Goal: Information Seeking & Learning: Learn about a topic

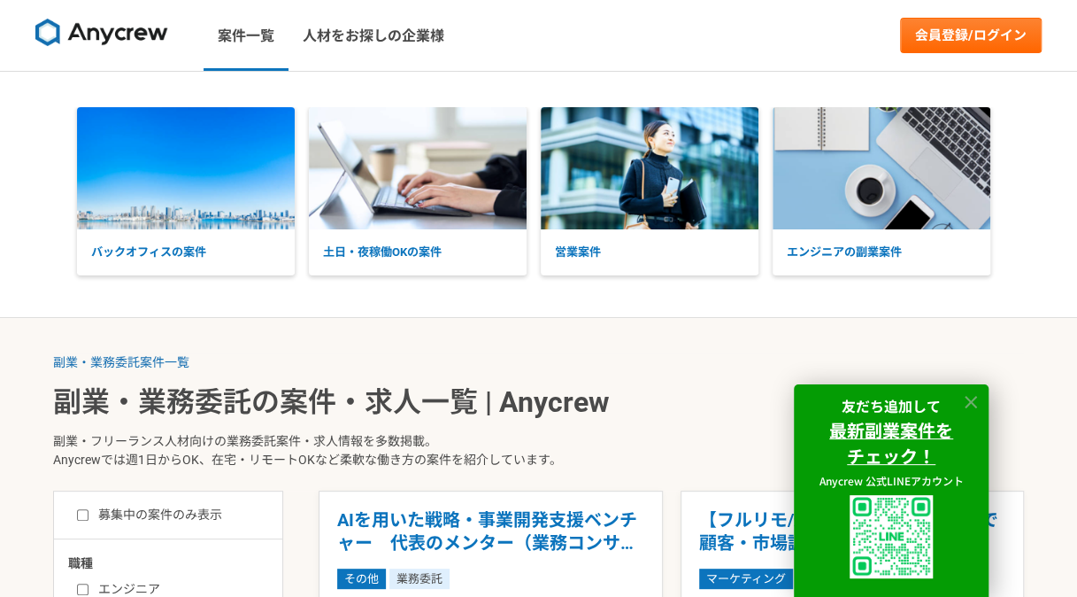
click at [971, 400] on icon at bounding box center [971, 402] width 12 height 12
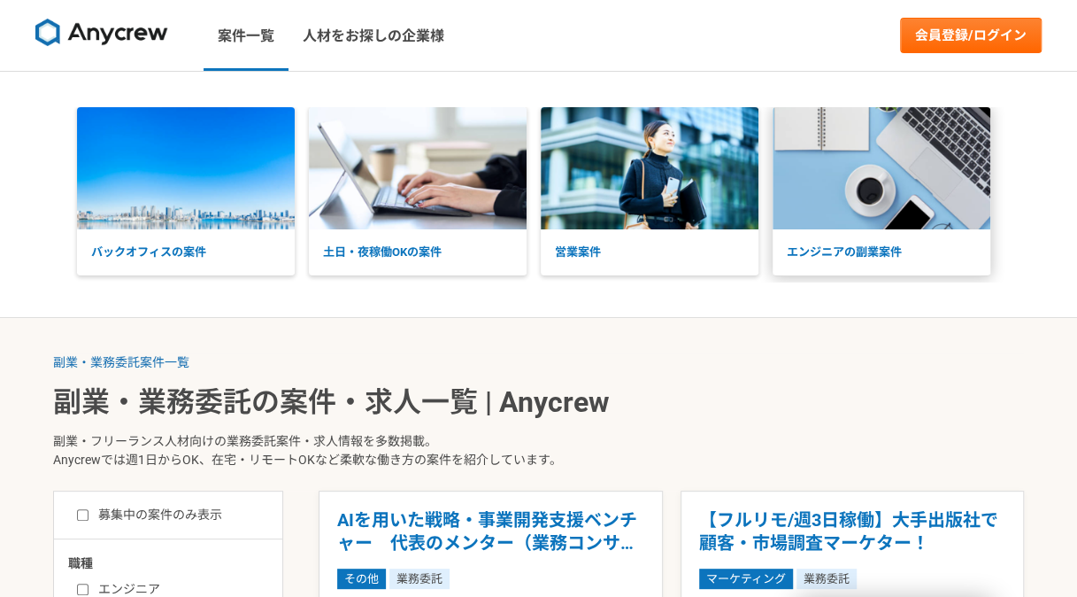
click at [874, 212] on img at bounding box center [882, 168] width 218 height 122
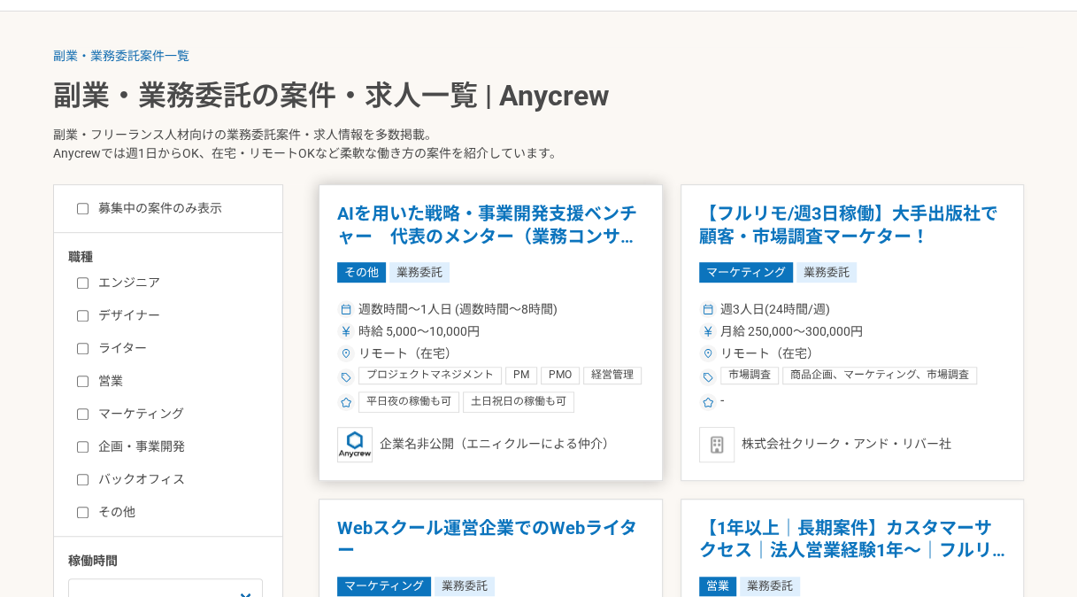
scroll to position [354, 0]
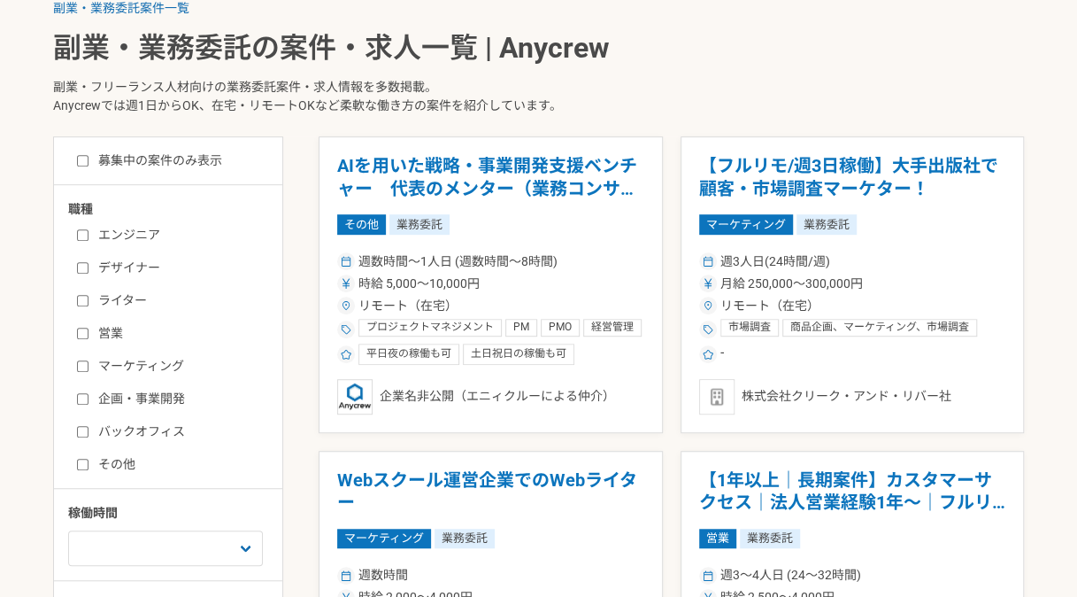
click at [89, 228] on label "エンジニア" at bounding box center [179, 235] width 204 height 19
click at [89, 229] on input "エンジニア" at bounding box center [83, 235] width 12 height 12
checkbox input "true"
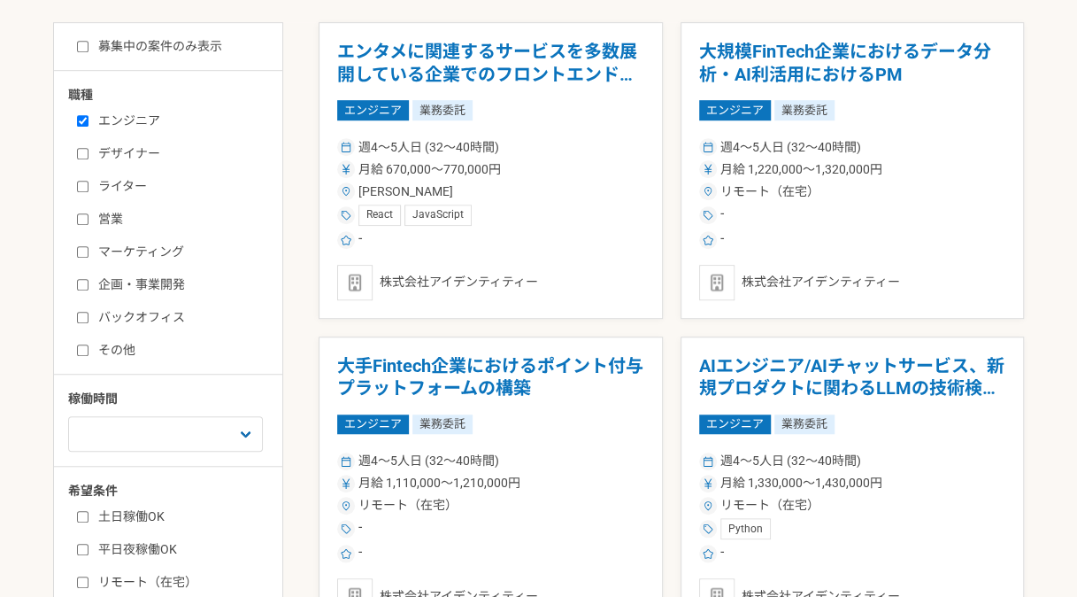
scroll to position [708, 0]
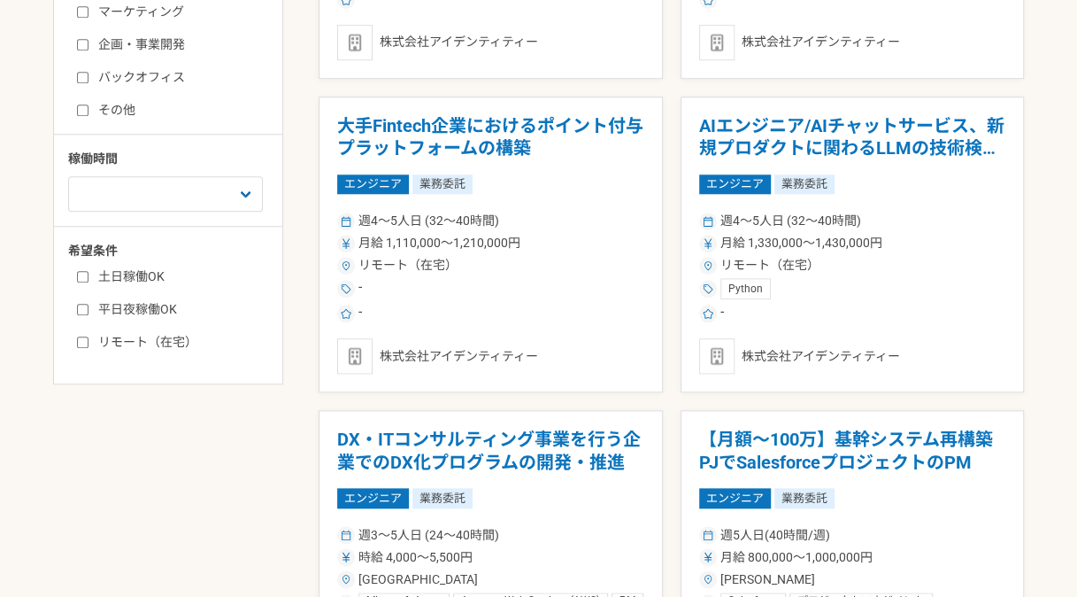
click at [182, 336] on label "リモート（在宅）" at bounding box center [179, 342] width 204 height 19
click at [89, 336] on input "リモート（在宅）" at bounding box center [83, 342] width 12 height 12
checkbox input "true"
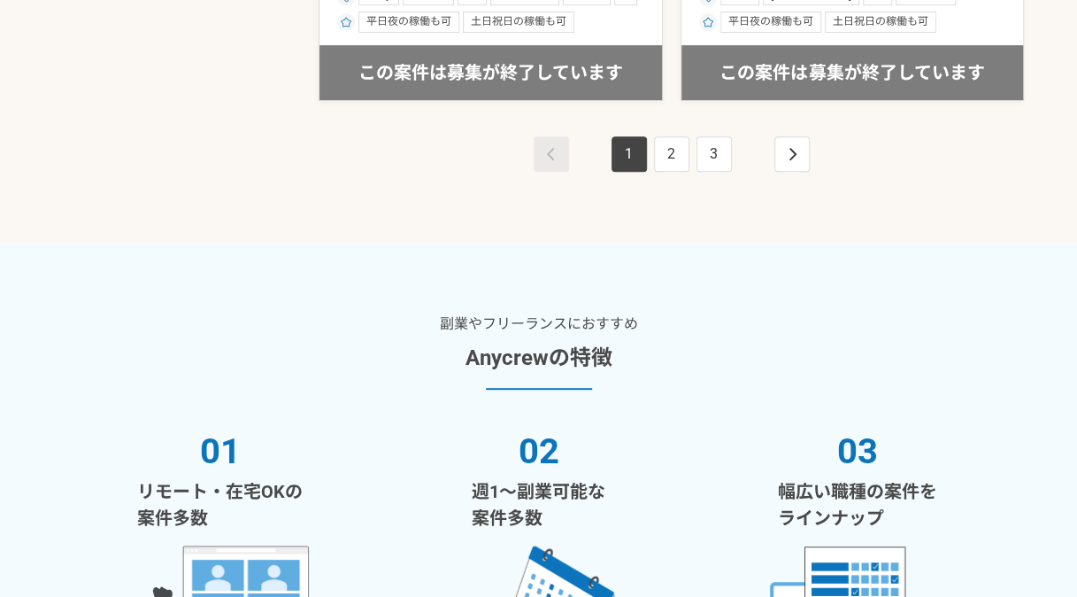
scroll to position [3364, 0]
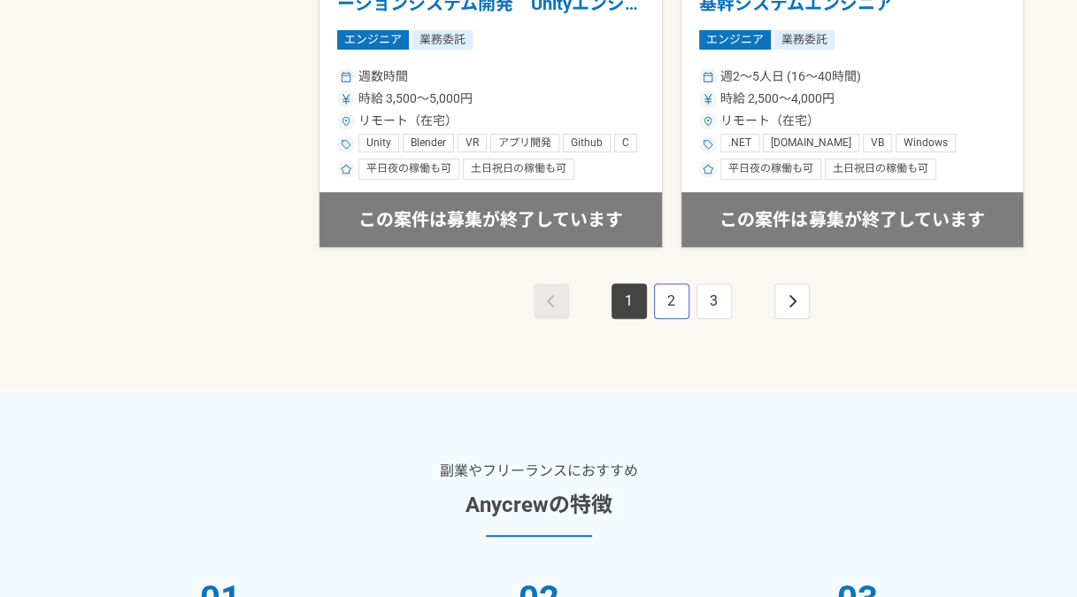
click at [687, 289] on link "2" at bounding box center [671, 300] width 35 height 35
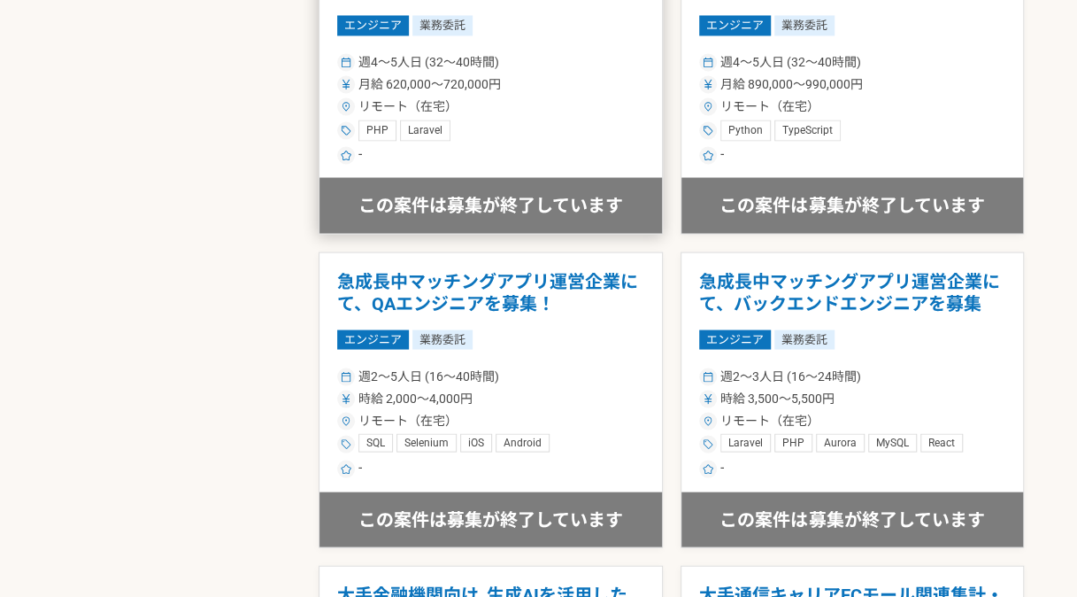
scroll to position [1593, 0]
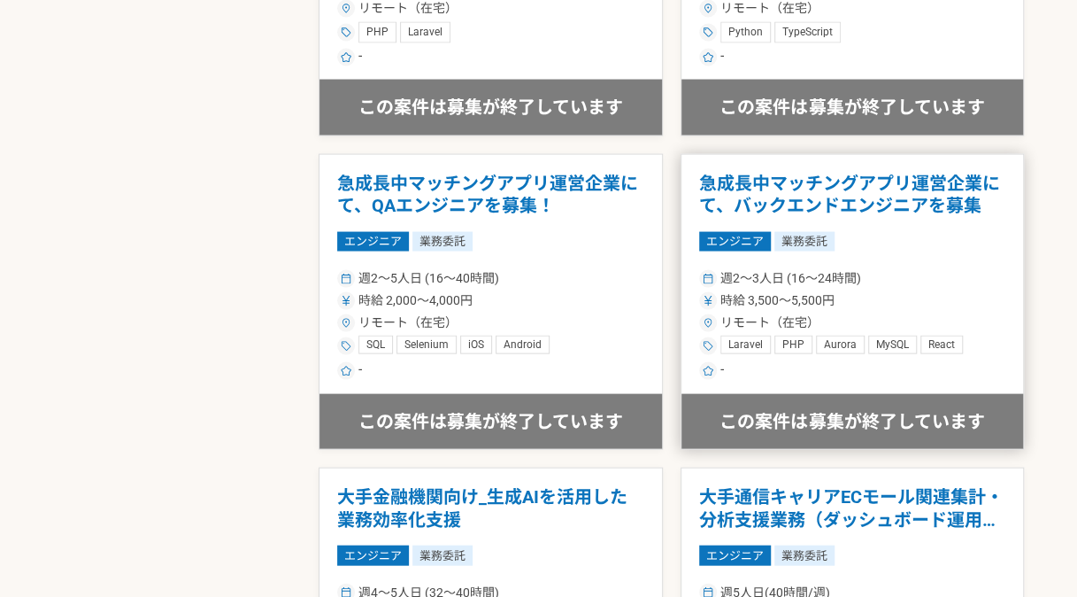
click at [738, 258] on article "急成長中マッチングアプリ運営企業にて、バックエンドエンジニアを募集 エンジニア 業務委託 週2〜3人日 (16〜24時間) 時給 3,500〜5,500円 リ…" at bounding box center [853, 301] width 344 height 297
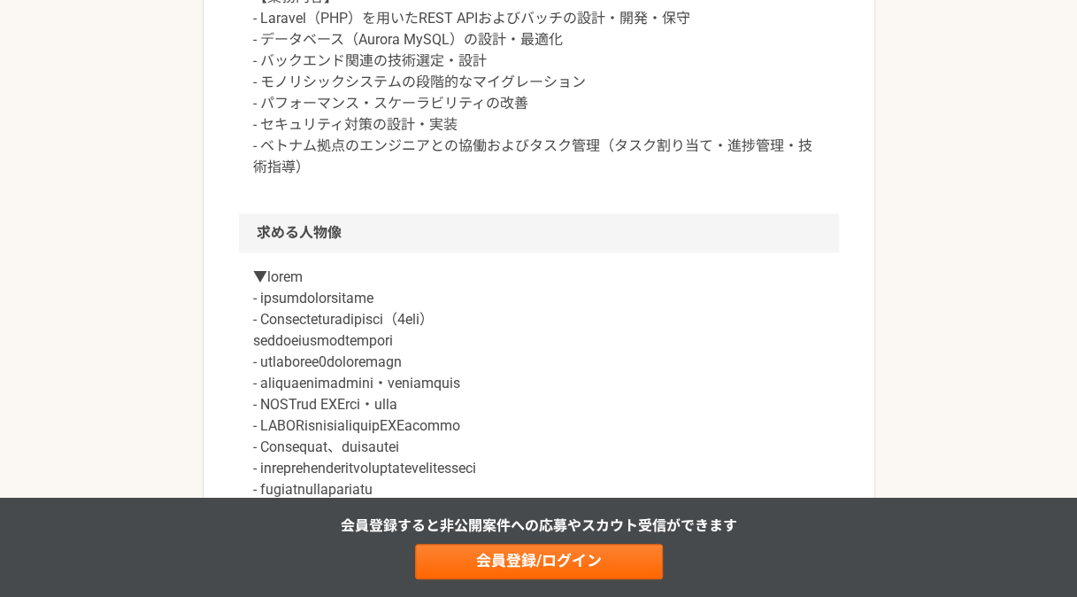
scroll to position [1151, 0]
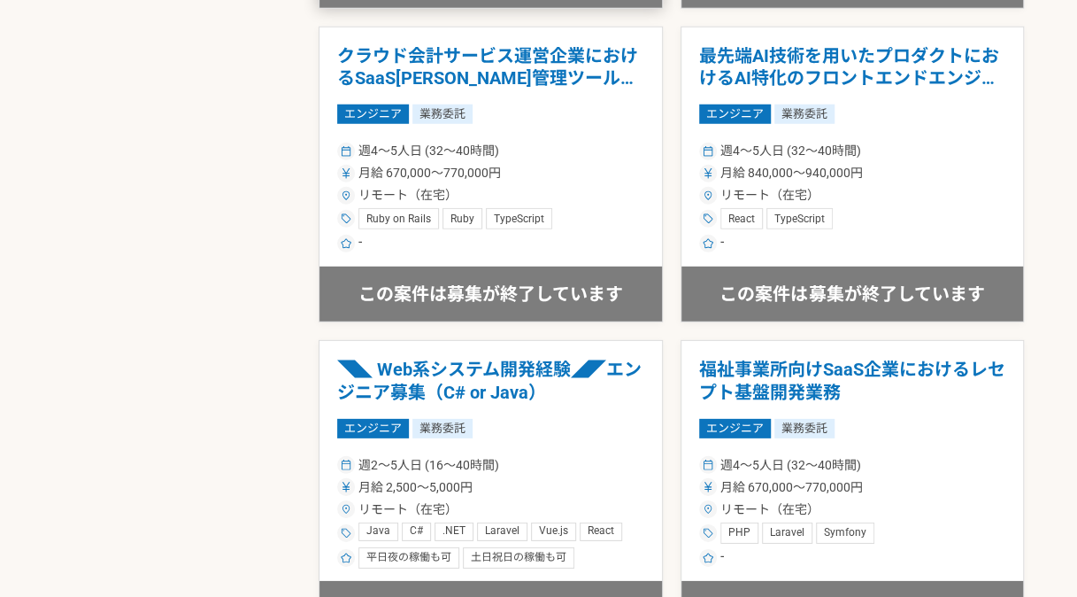
scroll to position [2390, 0]
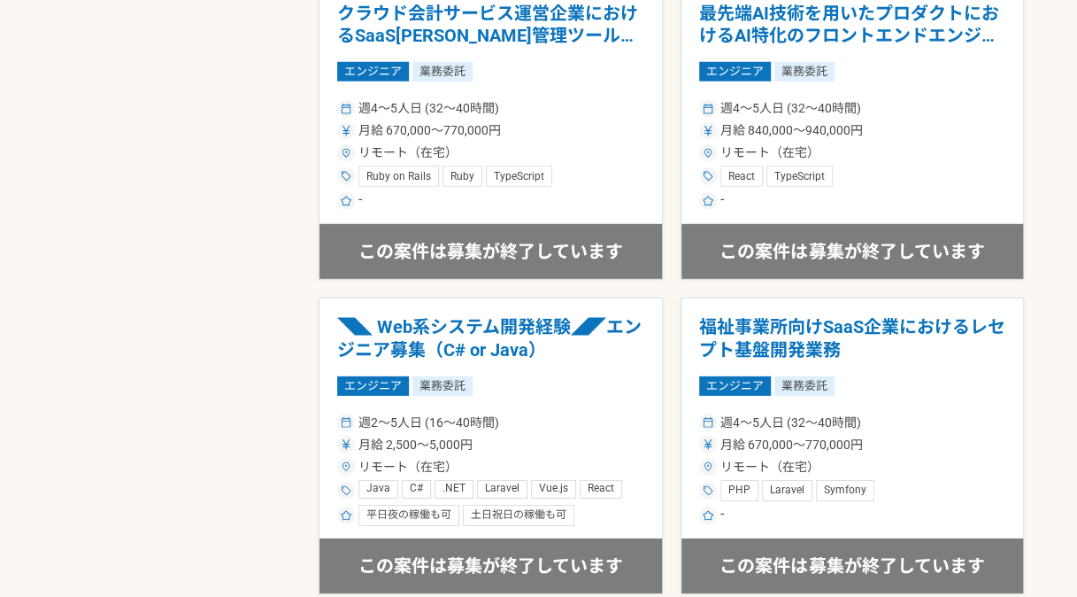
click at [550, 321] on h1 "◥◣ Web系システム開発経験◢◤エンジニア募集（C# or Java）" at bounding box center [490, 338] width 307 height 45
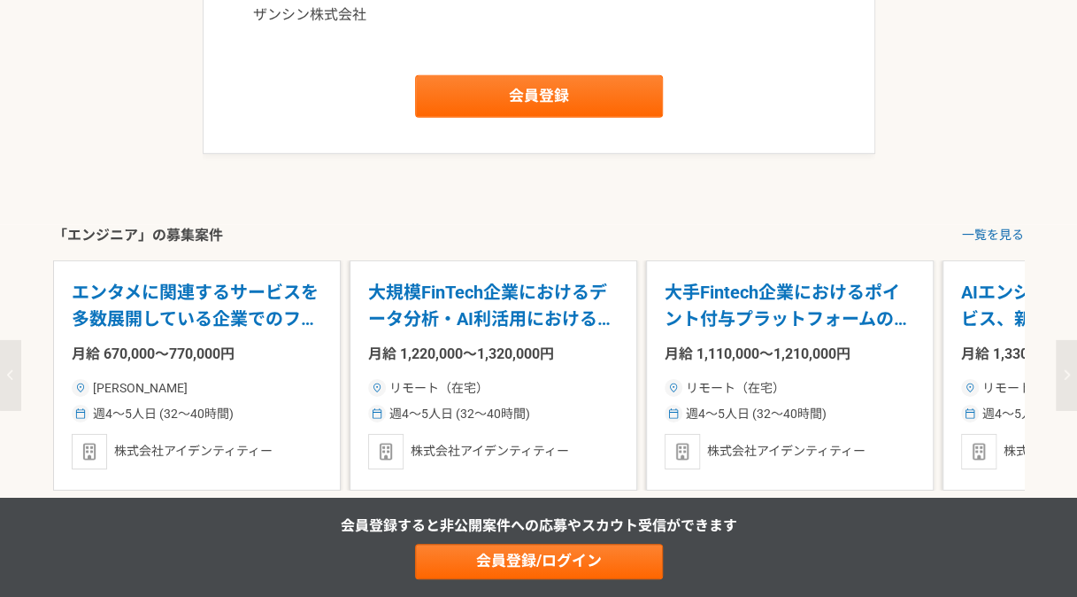
scroll to position [2567, 0]
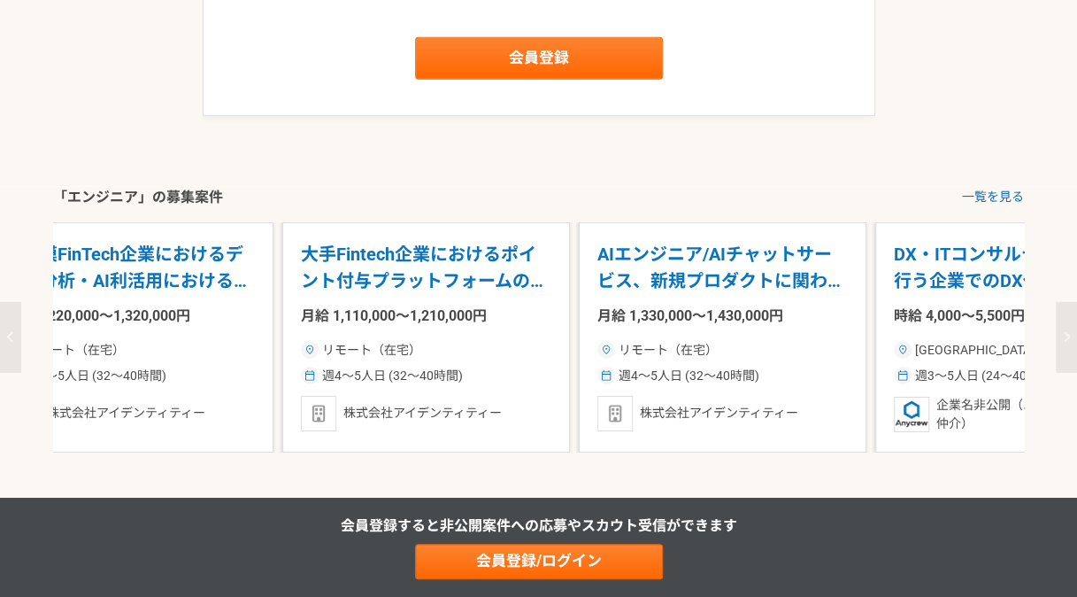
drag, startPoint x: 781, startPoint y: 312, endPoint x: 417, endPoint y: 326, distance: 364.1
click at [417, 326] on div "大手Fintech企業におけるポイント付与プラットフォームの構築 月給 1,110,000〜1,210,000円 リモート（在宅） 週4〜5人日 (32〜40…" at bounding box center [426, 337] width 288 height 230
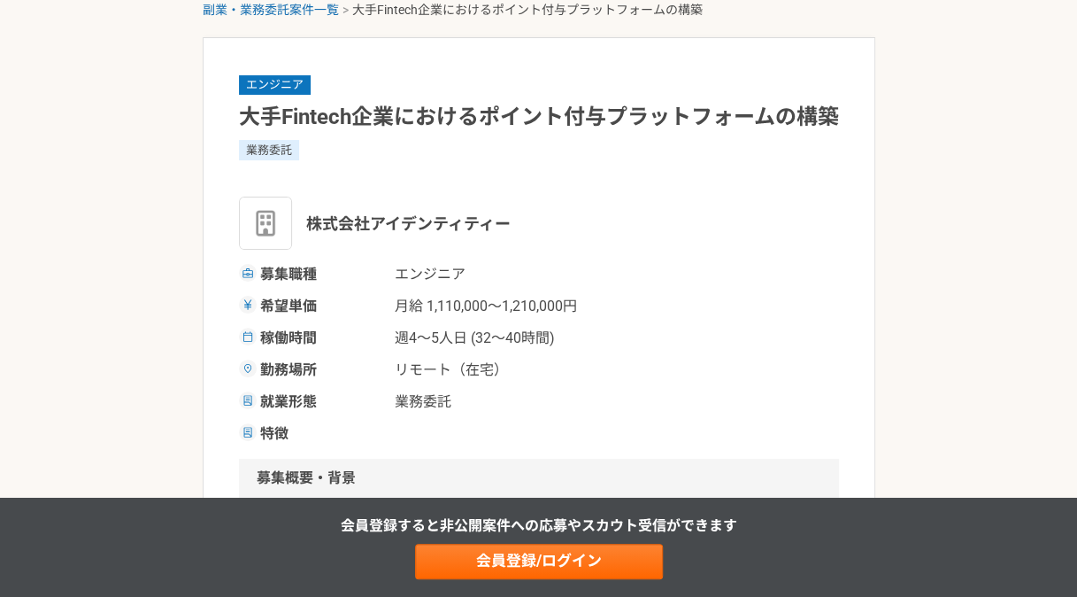
scroll to position [177, 0]
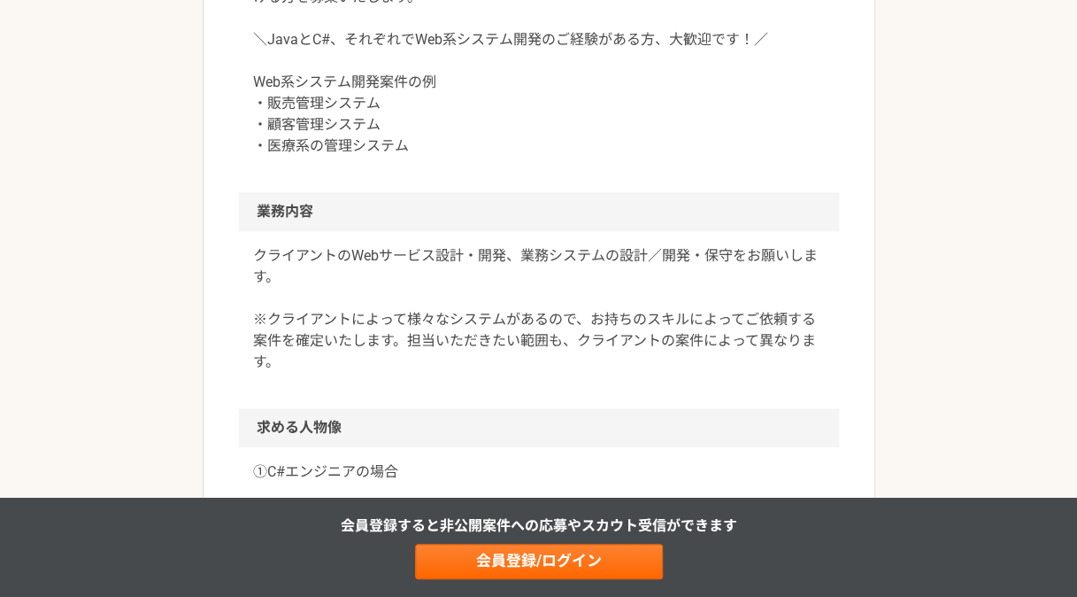
scroll to position [797, 0]
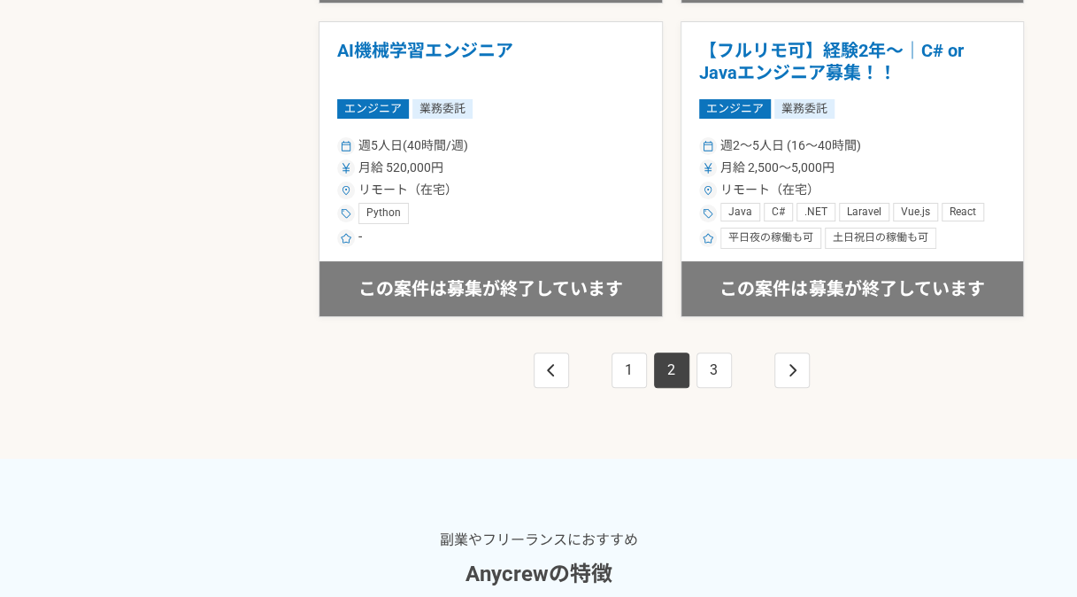
scroll to position [3452, 0]
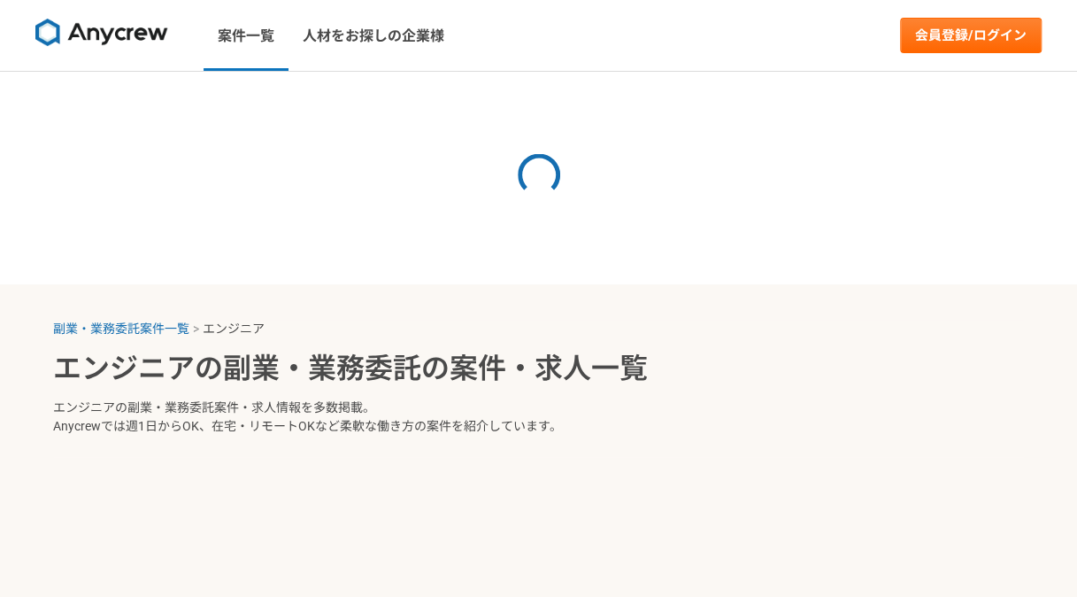
select select "3"
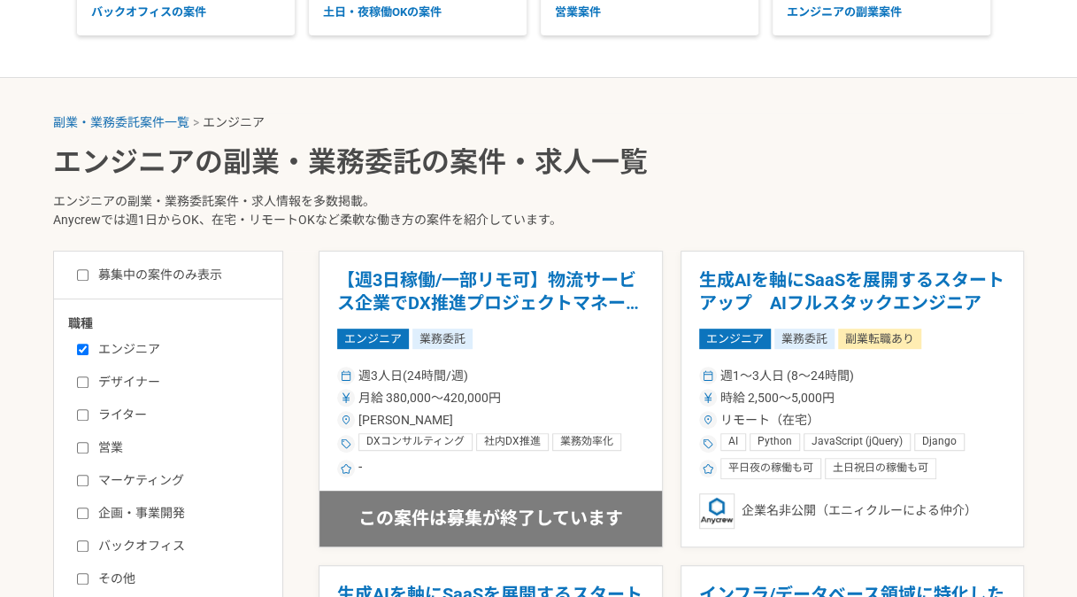
scroll to position [266, 0]
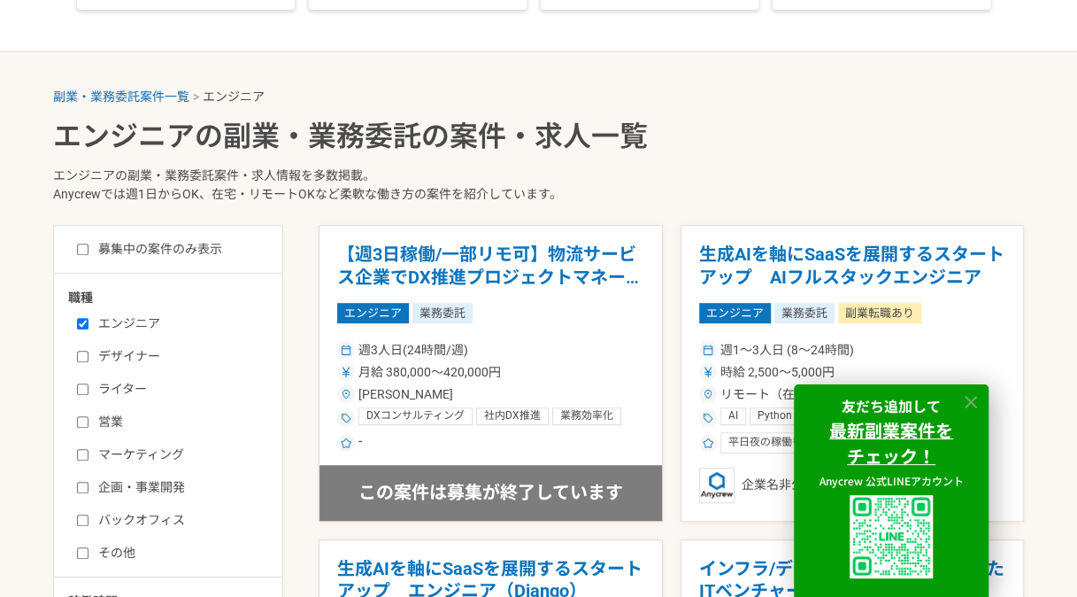
click at [970, 397] on icon at bounding box center [971, 402] width 20 height 20
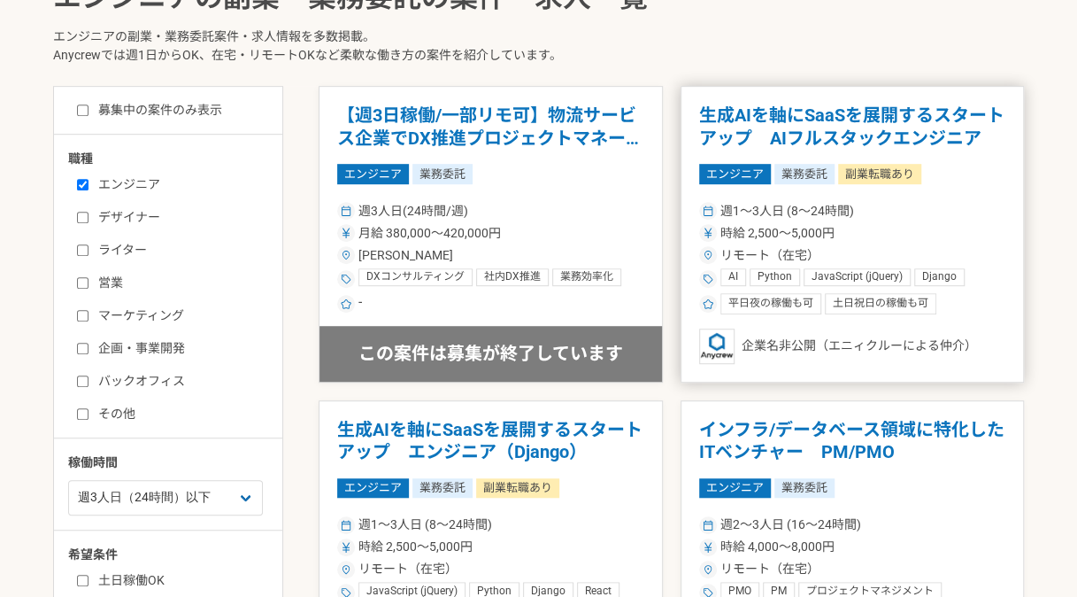
scroll to position [354, 0]
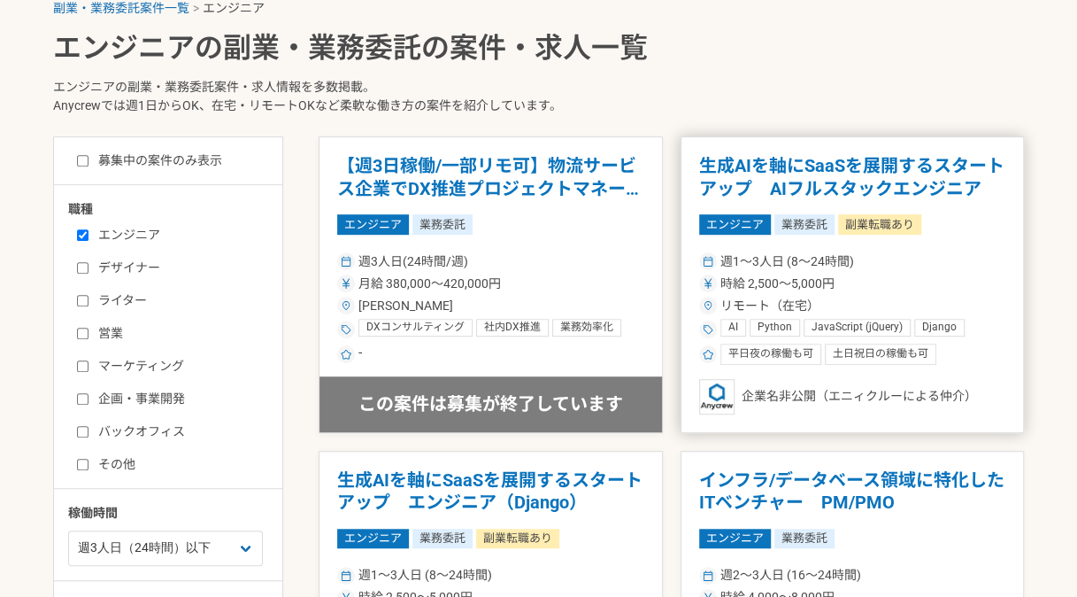
click at [804, 182] on h1 "生成AIを軸にSaaSを展開するスタートアップ　AIフルスタックエンジニア" at bounding box center [852, 177] width 307 height 45
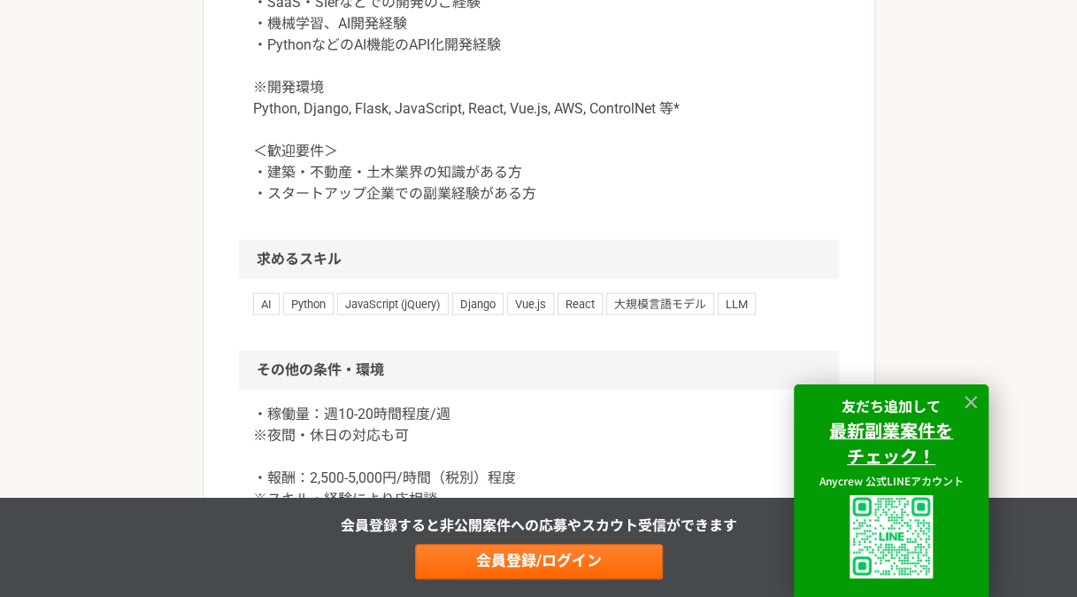
scroll to position [1859, 0]
